Goal: Task Accomplishment & Management: Use online tool/utility

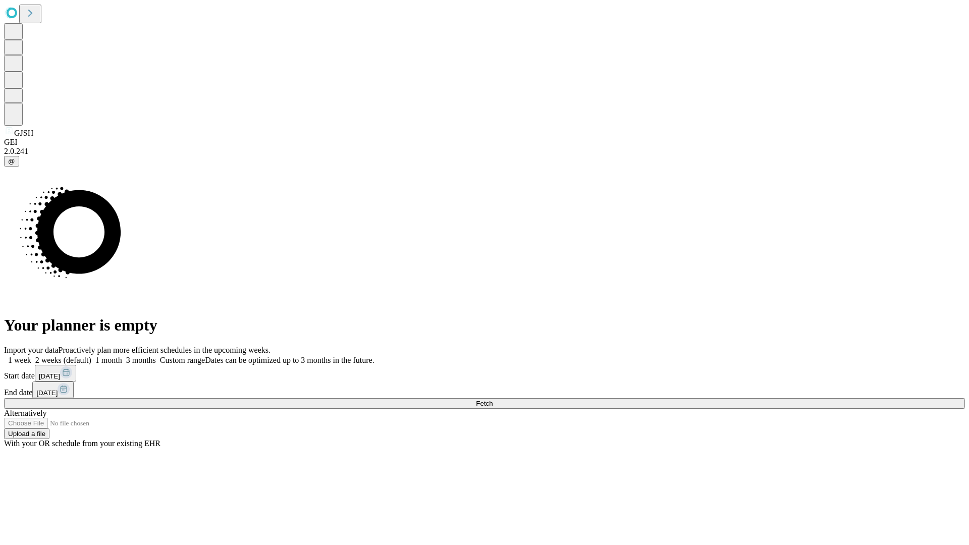
click at [492, 400] on span "Fetch" at bounding box center [484, 404] width 17 height 8
